Goal: Task Accomplishment & Management: Use online tool/utility

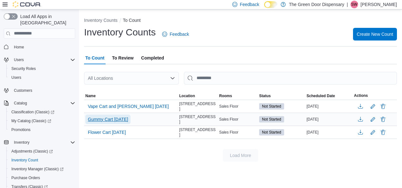
click at [110, 117] on span "Gummy Cart [DATE]" at bounding box center [108, 119] width 40 height 6
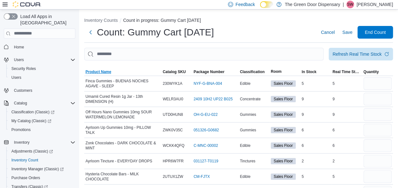
click at [104, 73] on span "Product Name" at bounding box center [98, 71] width 26 height 5
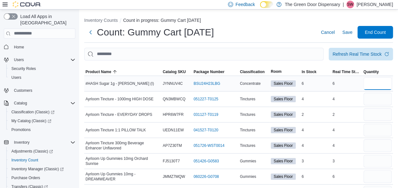
click at [385, 80] on input "number" at bounding box center [377, 83] width 28 height 13
type input "*"
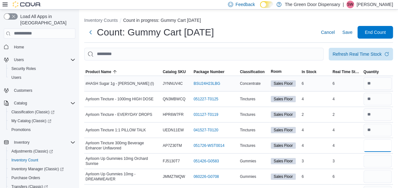
type input "*"
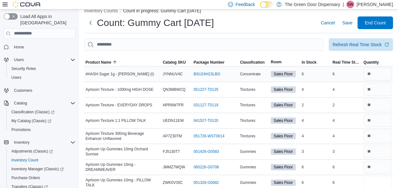
type input "*"
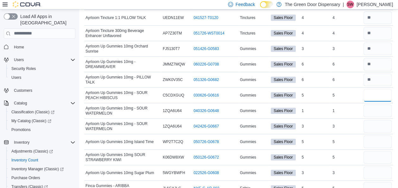
type input "*"
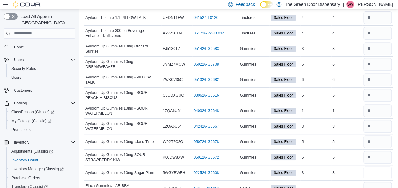
type input "*"
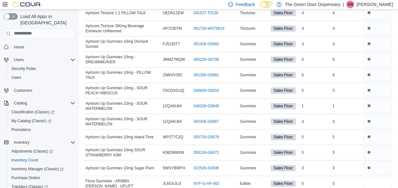
type input "*"
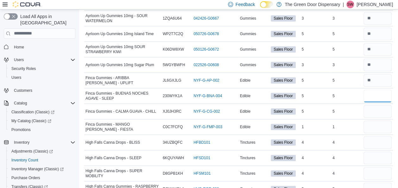
type input "*"
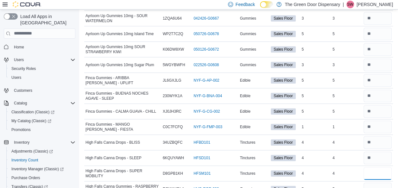
type input "*"
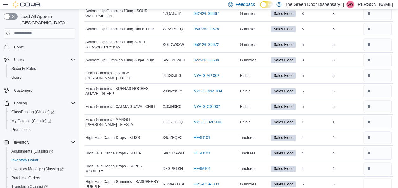
type input "*"
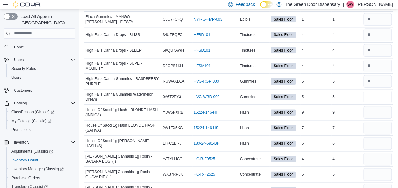
type input "*"
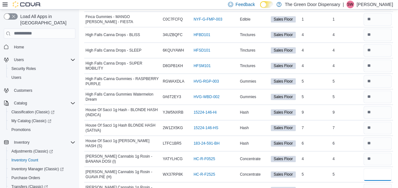
type input "*"
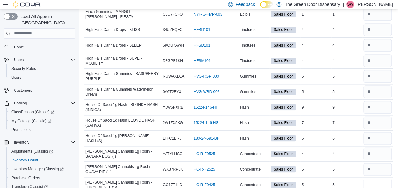
type input "*"
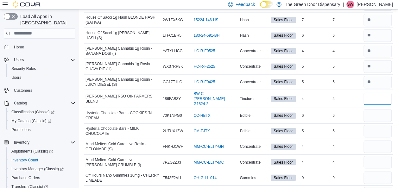
type input "*"
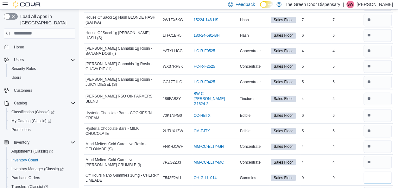
type input "*"
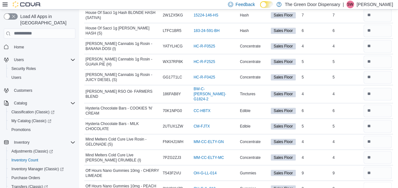
type input "*"
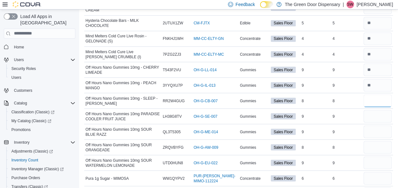
type input "*"
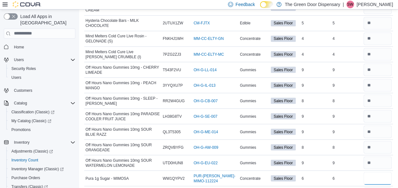
type input "*"
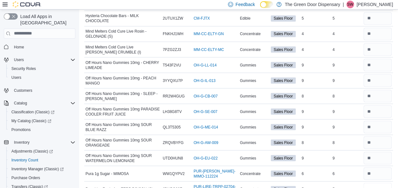
type input "*"
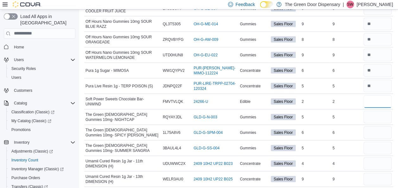
type input "*"
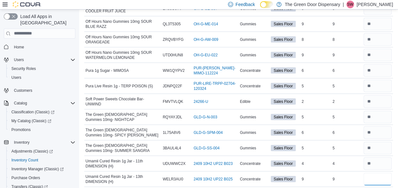
type input "*"
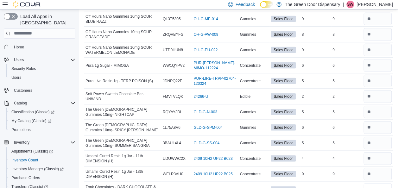
type input "*"
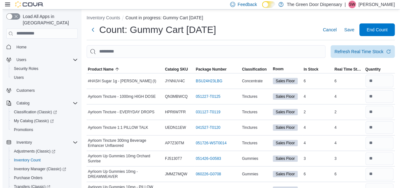
scroll to position [0, 0]
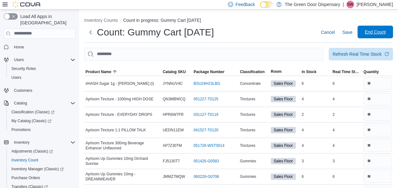
click at [377, 31] on span "End Count" at bounding box center [374, 32] width 21 height 6
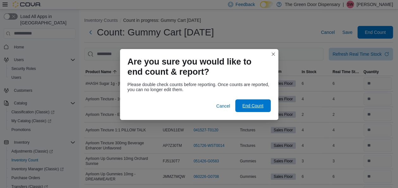
click at [251, 103] on span "End Count" at bounding box center [253, 105] width 28 height 13
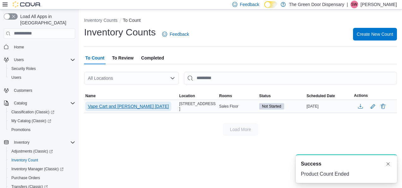
click at [105, 102] on span "Vape Cart and [PERSON_NAME] [DATE]" at bounding box center [128, 106] width 81 height 9
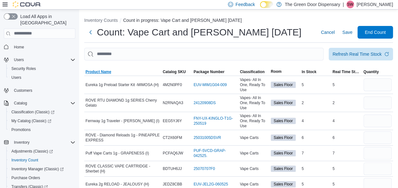
click at [98, 69] on span "Product Name" at bounding box center [98, 71] width 26 height 5
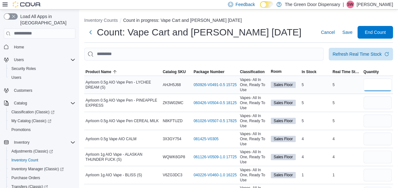
click at [384, 87] on input "number" at bounding box center [377, 84] width 28 height 13
type input "*"
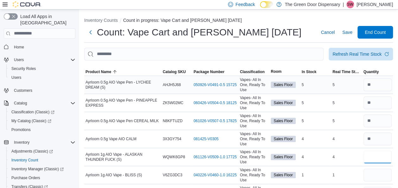
type input "*"
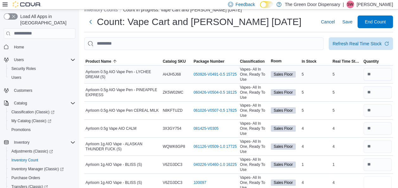
type input "*"
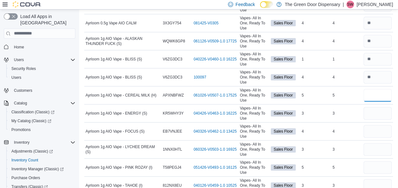
type input "*"
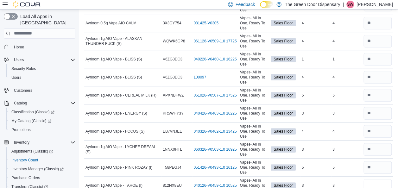
scroll to position [118, 0]
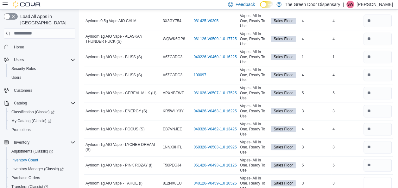
type input "*"
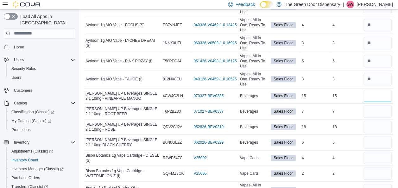
type input "*"
type input "**"
type input "*"
type input "**"
type input "*"
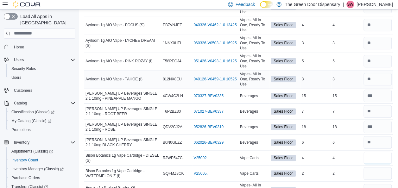
type input "*"
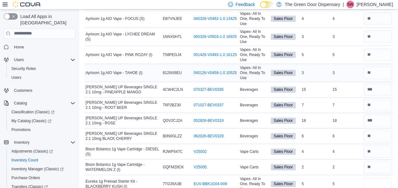
type input "*"
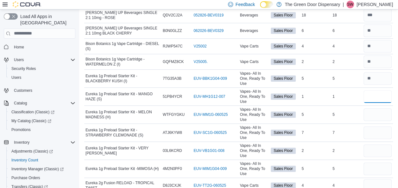
type input "*"
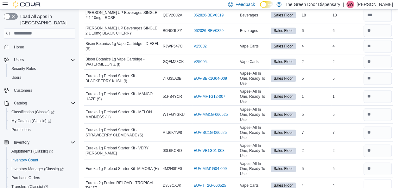
scroll to position [335, 0]
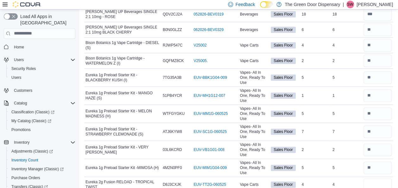
type input "*"
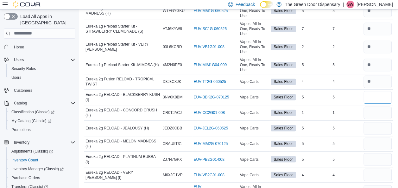
type input "*"
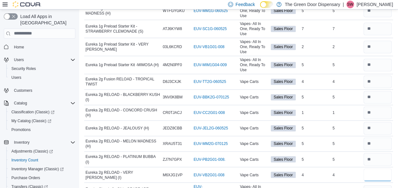
type input "*"
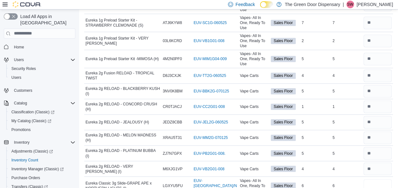
type input "*"
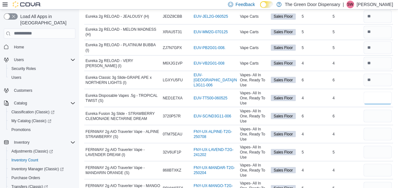
type input "*"
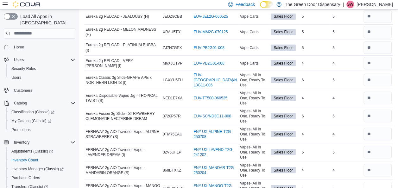
scroll to position [551, 0]
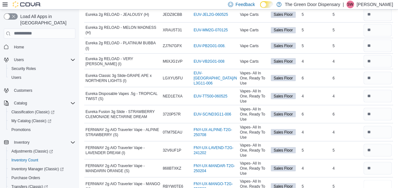
type input "*"
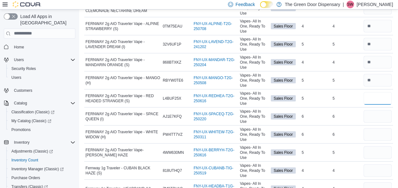
type input "*"
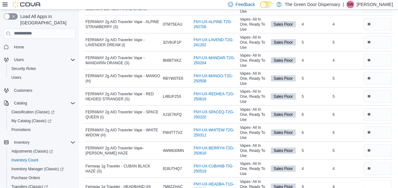
type input "*"
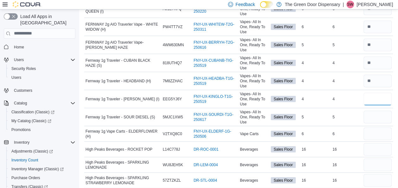
type input "*"
type input "**"
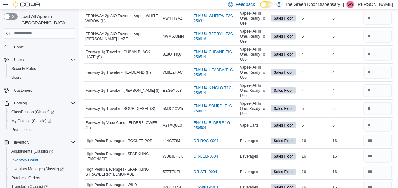
scroll to position [876, 0]
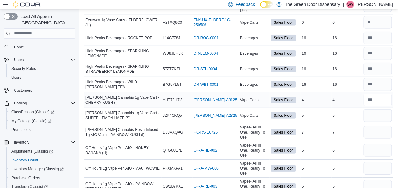
click at [385, 94] on input "number" at bounding box center [377, 100] width 28 height 13
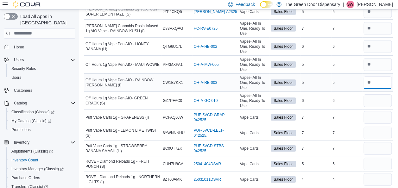
click at [377, 76] on input "number" at bounding box center [377, 82] width 28 height 13
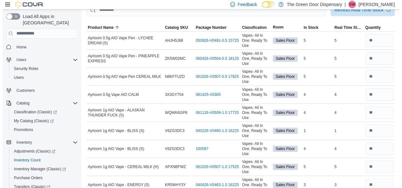
scroll to position [0, 0]
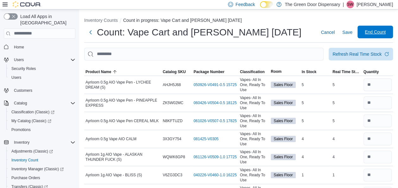
click at [380, 31] on span "End Count" at bounding box center [374, 32] width 21 height 6
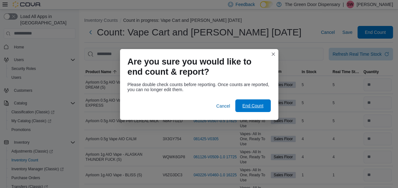
click at [258, 108] on span "End Count" at bounding box center [252, 106] width 21 height 6
